Goal: Task Accomplishment & Management: Manage account settings

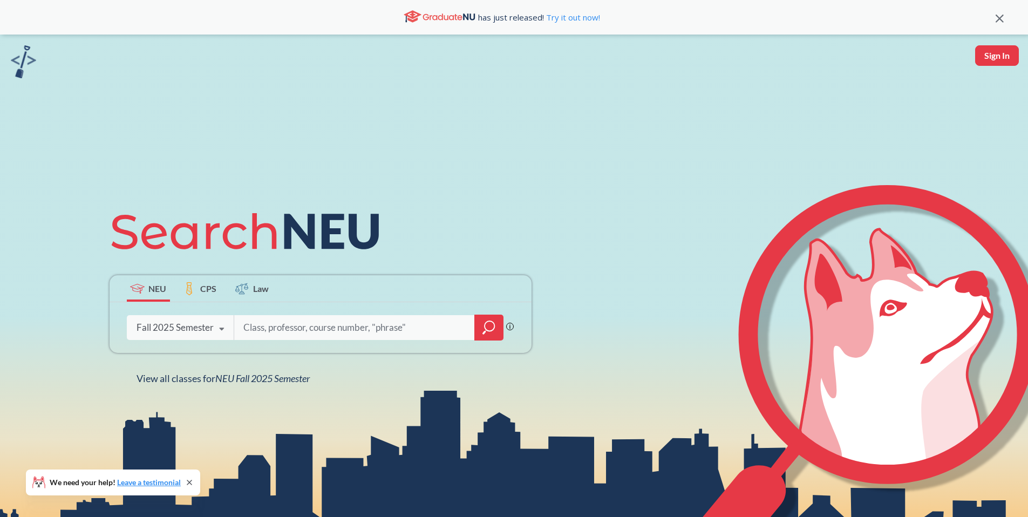
click at [323, 324] on input "search" at bounding box center [354, 327] width 224 height 23
click at [343, 330] on input "search" at bounding box center [354, 327] width 224 height 23
paste input "3181"
type input "3181"
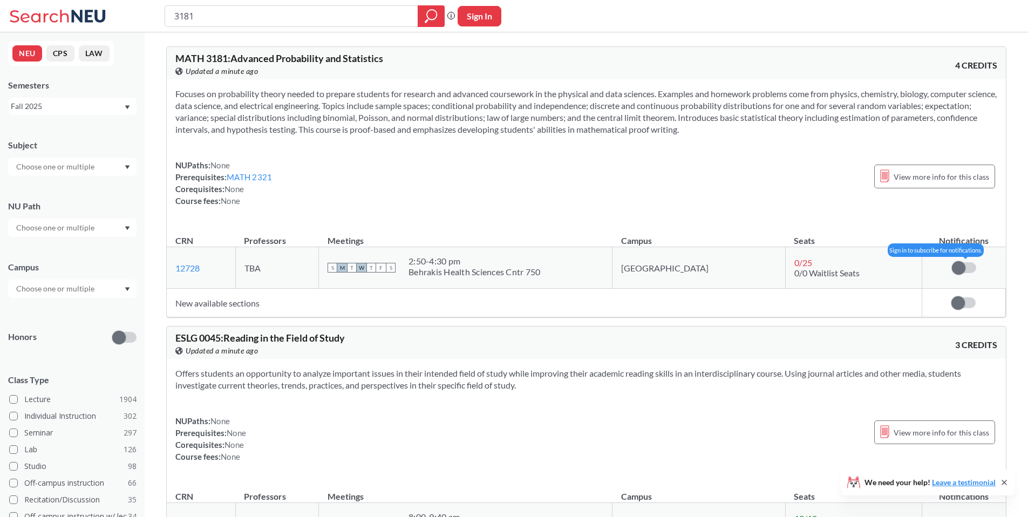
click at [973, 267] on label at bounding box center [964, 267] width 24 height 11
click at [952, 262] on input "checkbox" at bounding box center [952, 262] width 0 height 0
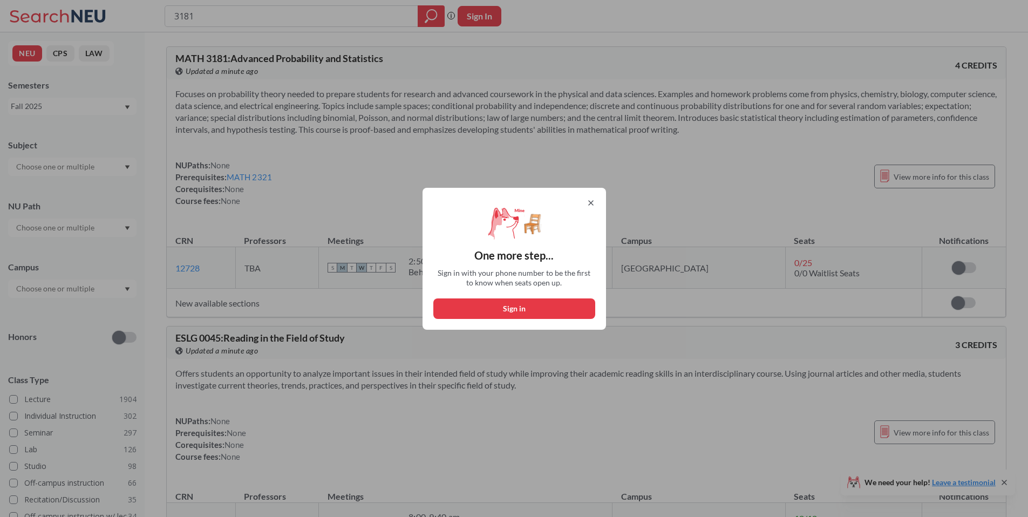
click at [555, 310] on button "Sign in" at bounding box center [514, 308] width 162 height 21
select select "US"
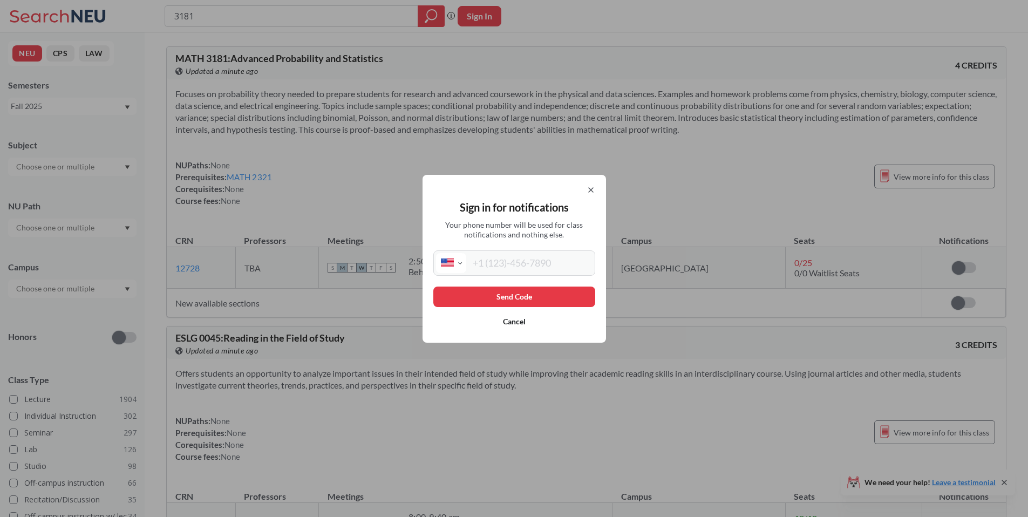
click at [547, 255] on input "tel" at bounding box center [529, 263] width 126 height 20
type input "[PHONE_NUMBER]"
click at [528, 302] on button "Send Code" at bounding box center [514, 297] width 162 height 21
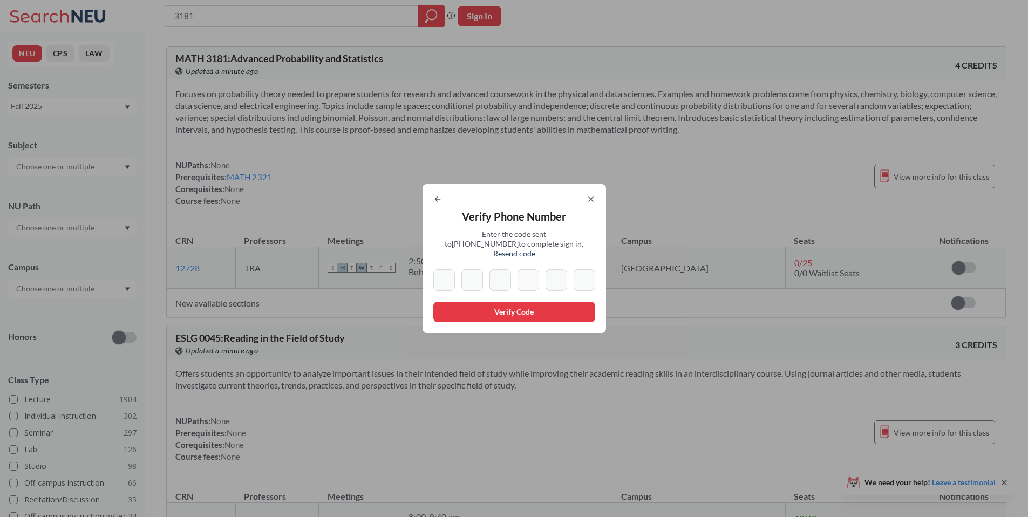
click at [459, 275] on div at bounding box center [514, 280] width 162 height 22
click at [447, 272] on input at bounding box center [444, 280] width 22 height 22
type input "7"
type input "8"
type input "6"
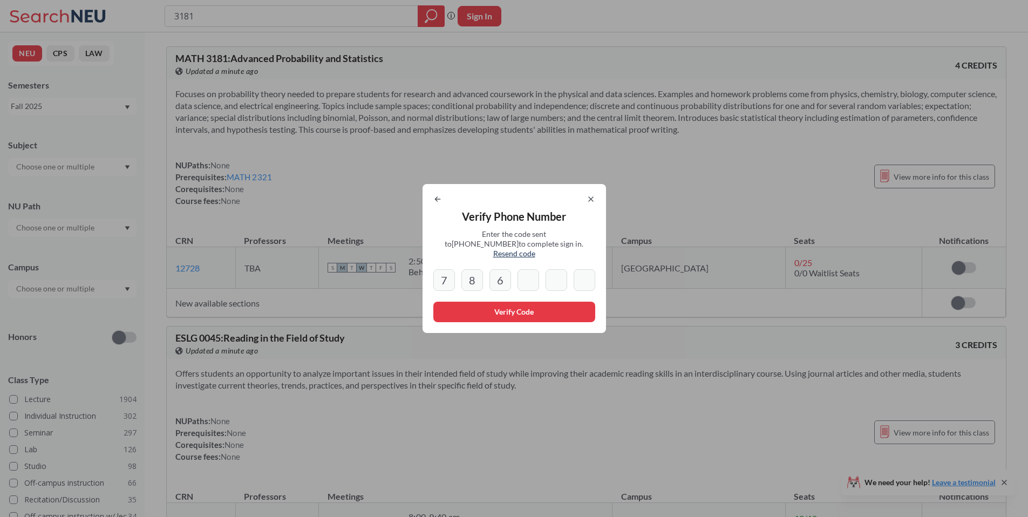
type input "8"
type input "7"
type input "0"
click at [508, 287] on div "Verify Phone Number Enter the code sent to [PHONE_NUMBER] to complete sign in. …" at bounding box center [514, 258] width 183 height 149
click at [506, 302] on button "Verify Code" at bounding box center [514, 312] width 162 height 21
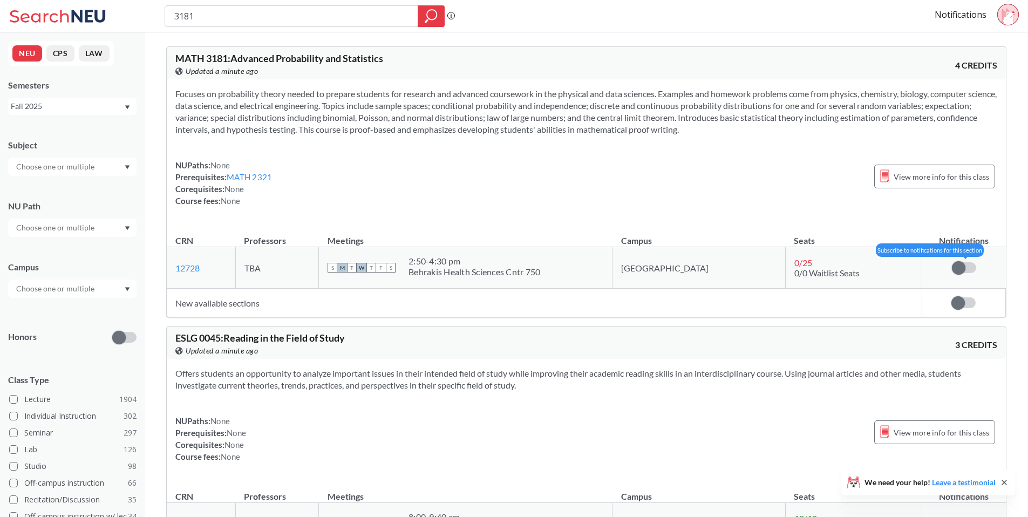
click at [959, 268] on span at bounding box center [958, 267] width 13 height 13
click at [952, 262] on input "checkbox" at bounding box center [952, 262] width 0 height 0
click at [965, 315] on td "Subscribe to notifications for this section" at bounding box center [964, 303] width 84 height 29
drag, startPoint x: 962, startPoint y: 305, endPoint x: 946, endPoint y: 304, distance: 15.7
click at [959, 305] on span at bounding box center [957, 302] width 13 height 13
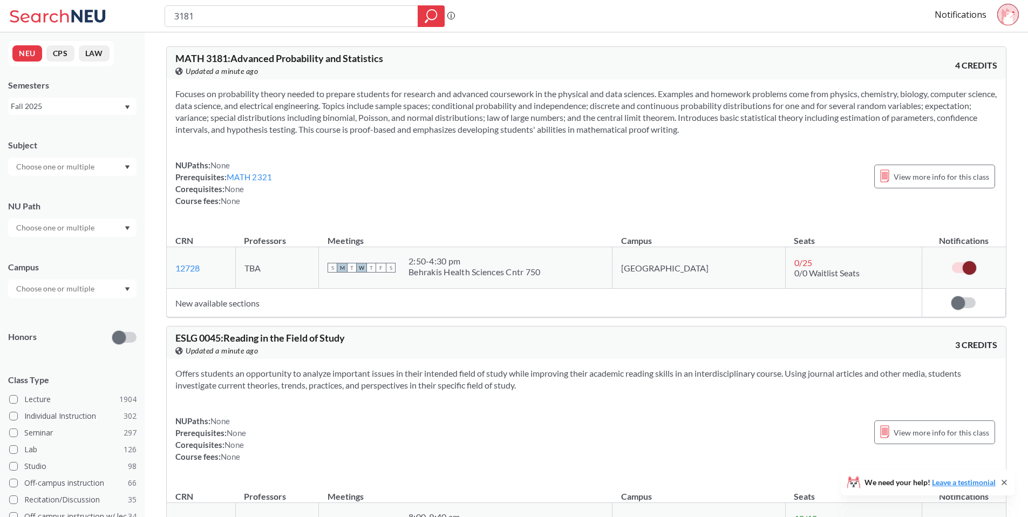
click at [951, 297] on input "checkbox" at bounding box center [951, 297] width 0 height 0
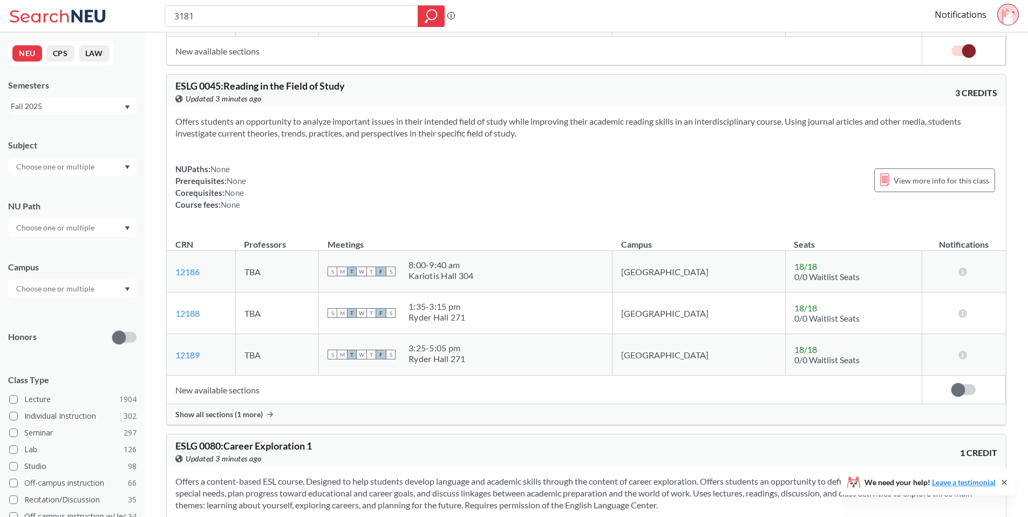
scroll to position [250, 0]
